Goal: Task Accomplishment & Management: Manage account settings

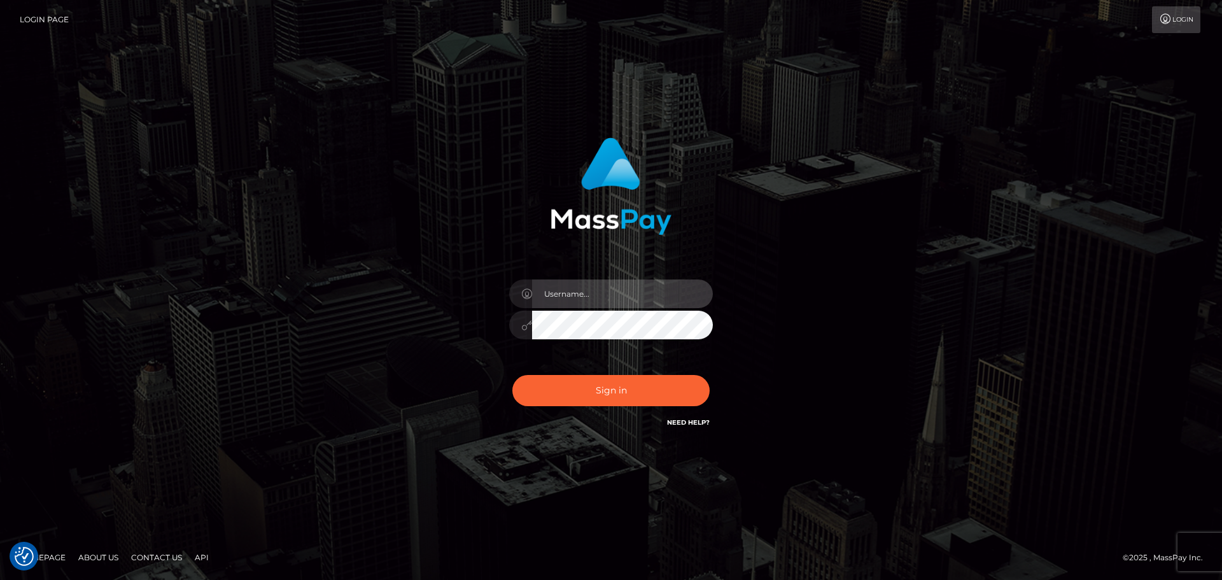
click at [633, 287] on input "text" at bounding box center [622, 293] width 181 height 29
click at [0, 579] on com-1password-button at bounding box center [0, 580] width 0 height 0
type input "dawson.throne"
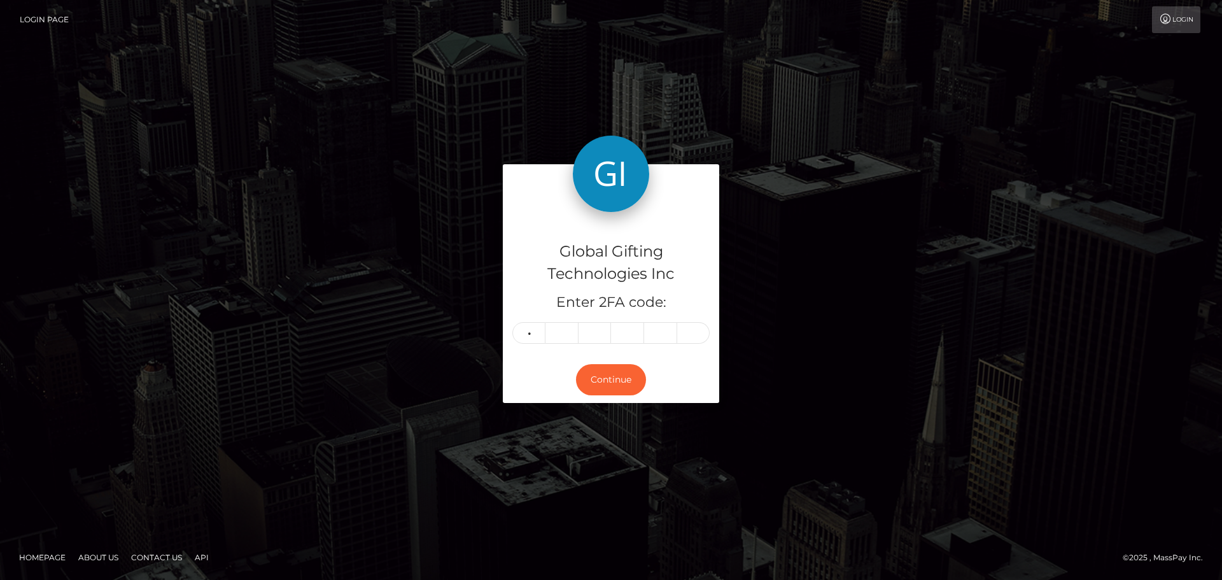
type input "2"
type input "7"
type input "4"
type input "2"
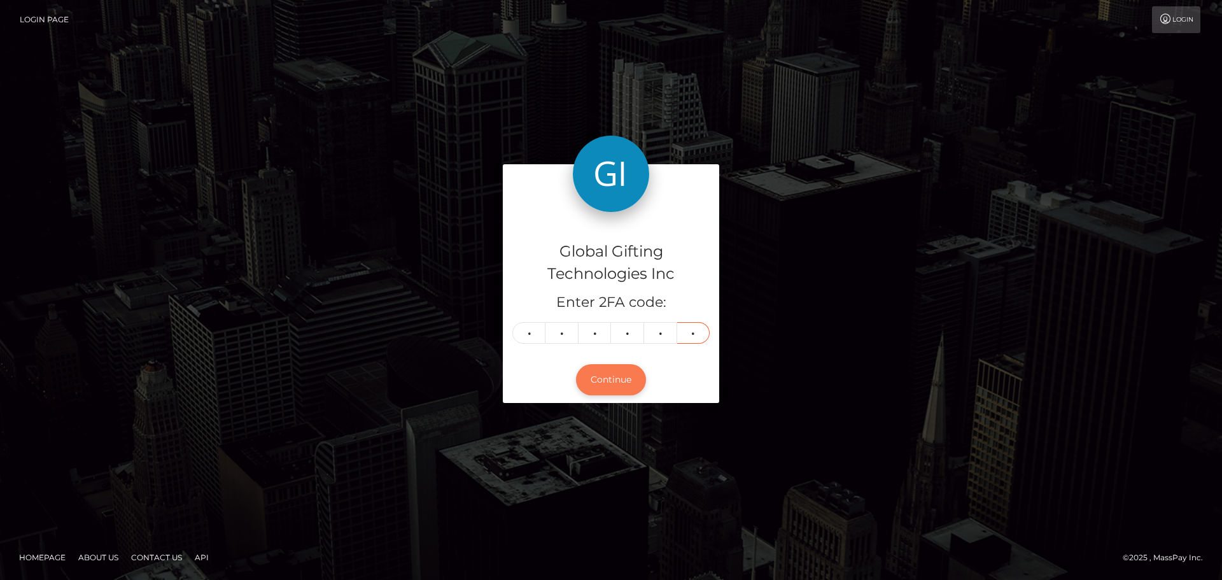
type input "5"
click at [609, 385] on button "Continue" at bounding box center [611, 379] width 70 height 31
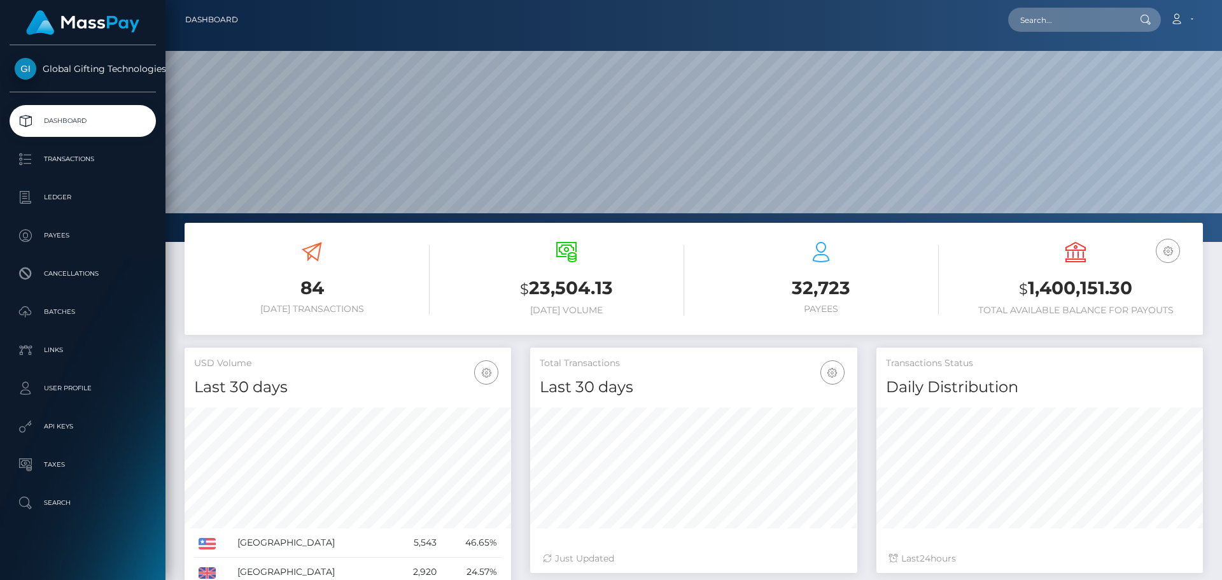
scroll to position [226, 327]
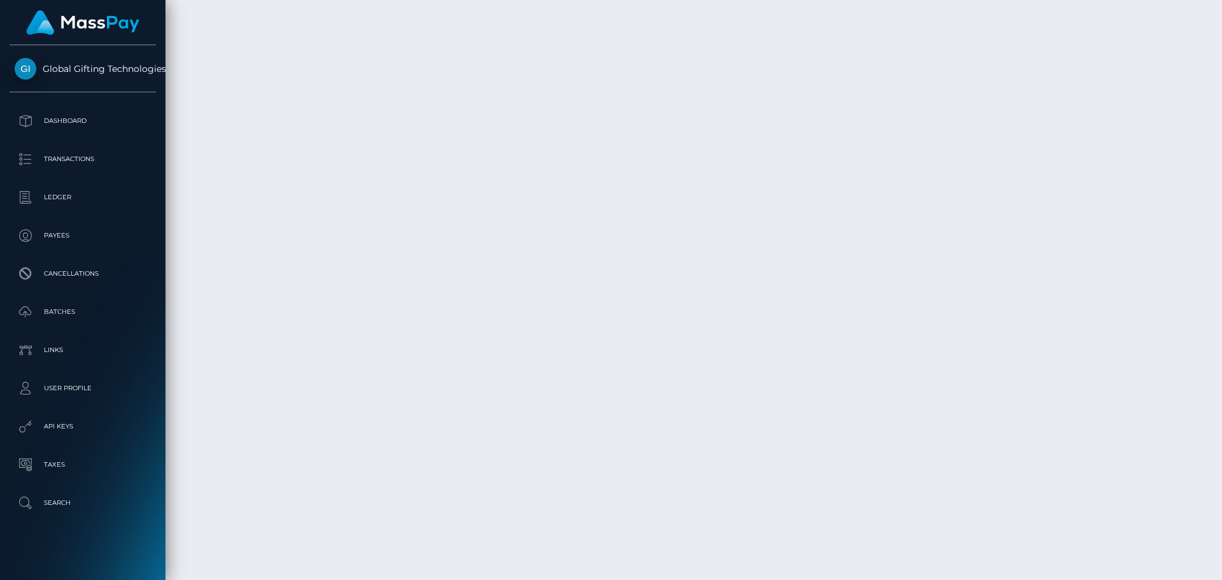
scroll to position [2915, 0]
